Goal: Task Accomplishment & Management: Manage account settings

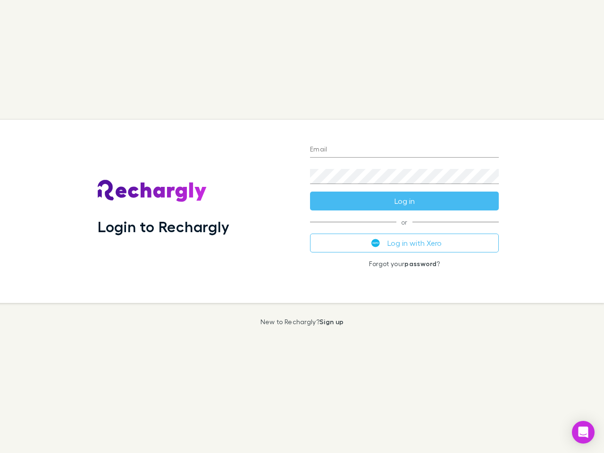
click at [302, 226] on div "Login to Rechargly" at bounding box center [196, 211] width 212 height 183
click at [404, 150] on input "Email" at bounding box center [404, 149] width 189 height 15
click at [404, 201] on form "Email Password Log in" at bounding box center [404, 172] width 189 height 75
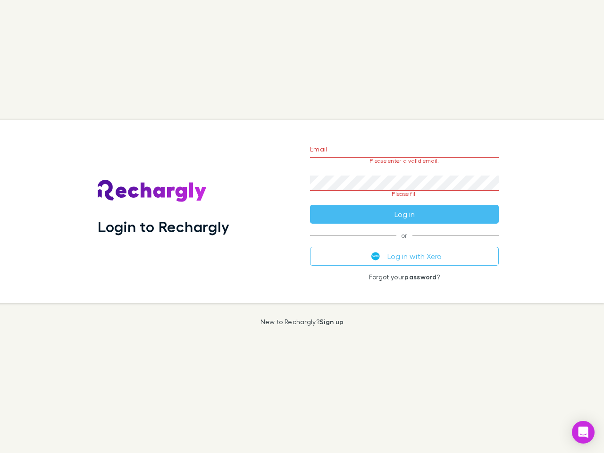
click at [404, 243] on div "Email Please enter a valid email. Password Please fill Log in or Log in with Xe…" at bounding box center [404, 211] width 204 height 183
click at [583, 432] on icon "Open Intercom Messenger" at bounding box center [583, 431] width 10 height 11
